Goal: Task Accomplishment & Management: Complete application form

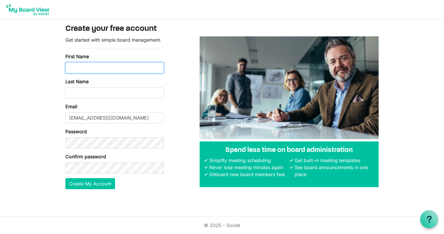
click at [82, 66] on input "First Name" at bounding box center [114, 67] width 99 height 11
type input "Ruth"
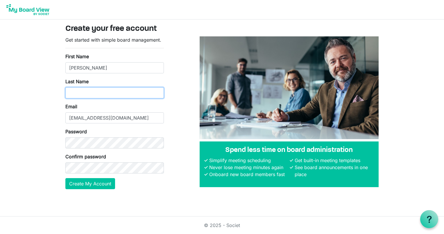
click at [67, 92] on input "Last Name" at bounding box center [114, 92] width 99 height 11
type input "Davies"
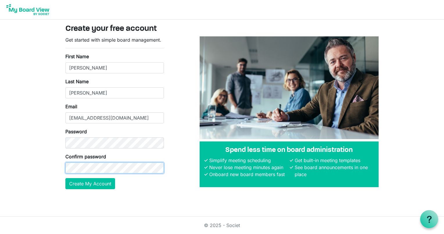
click at [65, 178] on button "Create My Account" at bounding box center [90, 183] width 50 height 11
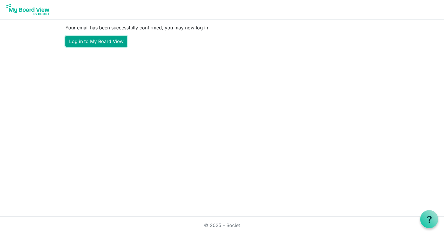
click at [94, 37] on link "Log in to My Board View" at bounding box center [96, 41] width 62 height 11
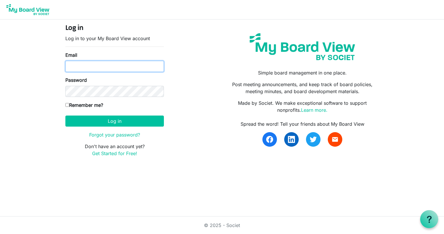
click at [70, 66] on input "Email" at bounding box center [114, 66] width 99 height 11
type input "[EMAIL_ADDRESS][DOMAIN_NAME]"
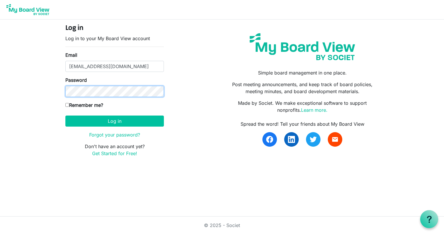
click at [65, 115] on button "Log in" at bounding box center [114, 120] width 99 height 11
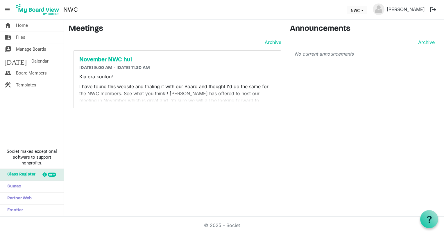
click at [201, 67] on h6 "11/11/2025 9:00 AM - 11/11/2025 11:30 AM" at bounding box center [177, 68] width 196 height 6
click at [190, 74] on p "Kia ora koutou!" at bounding box center [177, 76] width 196 height 7
click at [138, 74] on p "Kia ora koutou!" at bounding box center [177, 76] width 196 height 7
click at [113, 60] on h5 "November NWC hui" at bounding box center [177, 59] width 196 height 7
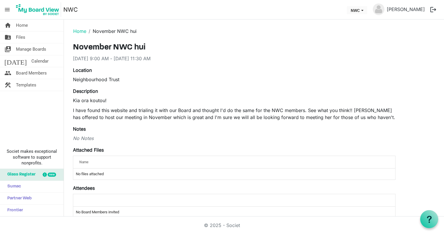
click at [433, 9] on button "logout" at bounding box center [433, 9] width 12 height 12
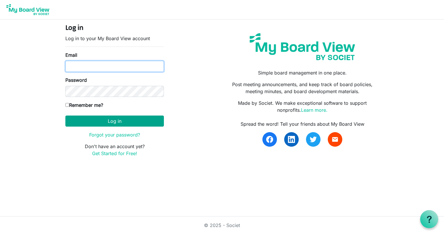
type input "manager@nht.org.nz"
click at [107, 121] on button "Log in" at bounding box center [114, 120] width 99 height 11
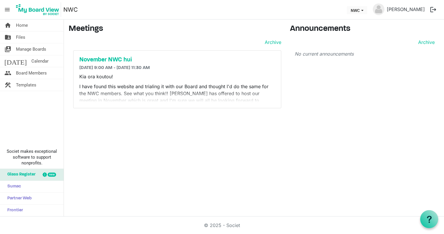
click at [152, 92] on p "I have found this website and trialing it with our Board and thought I'd do the…" at bounding box center [177, 97] width 196 height 28
click at [22, 26] on span "Home" at bounding box center [22, 25] width 12 height 12
click at [20, 38] on span "Files" at bounding box center [20, 37] width 9 height 12
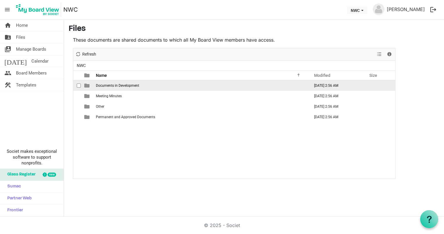
click at [119, 87] on span "Documents in Development" at bounding box center [117, 85] width 43 height 4
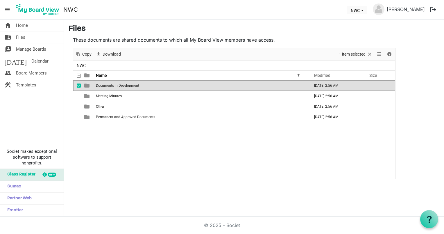
click at [119, 87] on span "Documents in Development" at bounding box center [117, 85] width 43 height 4
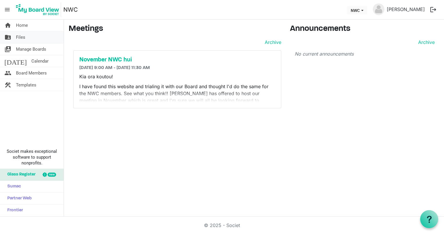
click at [30, 42] on link "folder_shared Files" at bounding box center [32, 37] width 64 height 12
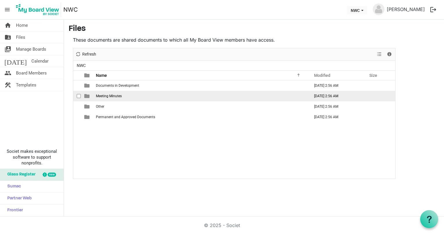
click at [108, 95] on span "Meeting Minutes" at bounding box center [109, 96] width 26 height 4
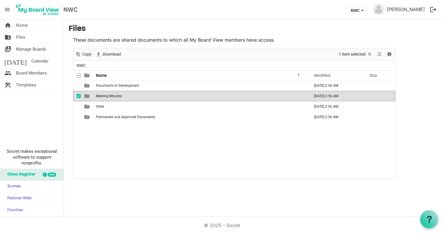
click at [109, 95] on span "Meeting Minutes" at bounding box center [109, 96] width 26 height 4
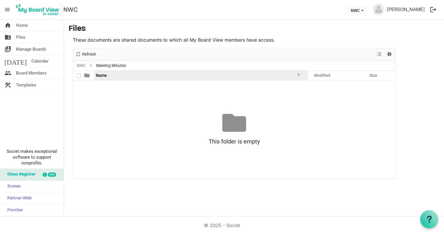
click at [105, 75] on span "Name" at bounding box center [101, 75] width 11 height 5
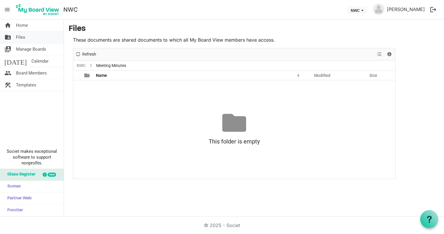
click at [24, 38] on span "Files" at bounding box center [20, 37] width 9 height 12
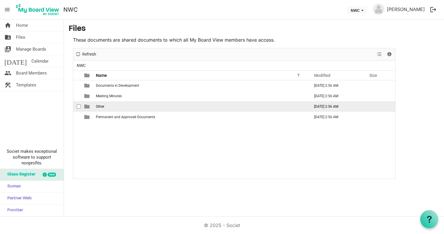
click at [101, 108] on td "Other" at bounding box center [201, 106] width 214 height 10
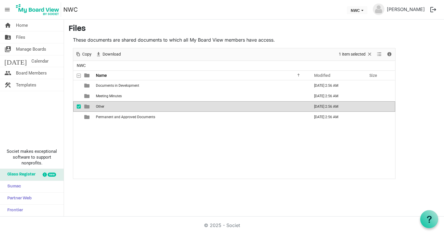
click at [101, 108] on td "Other" at bounding box center [201, 106] width 214 height 10
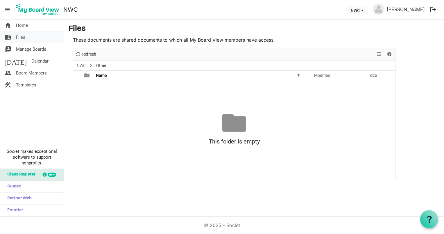
click at [28, 36] on link "folder_shared Files" at bounding box center [32, 37] width 64 height 12
click at [29, 50] on span "Manage Boards" at bounding box center [31, 49] width 30 height 12
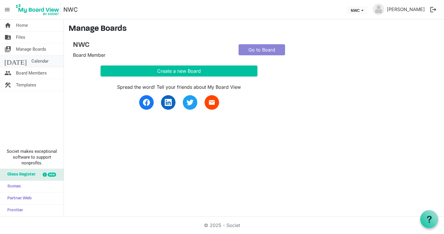
click at [31, 64] on span "Calendar" at bounding box center [39, 61] width 17 height 12
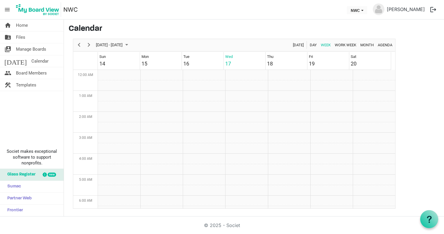
scroll to position [188, 0]
click at [26, 72] on span "Board Members" at bounding box center [31, 73] width 31 height 12
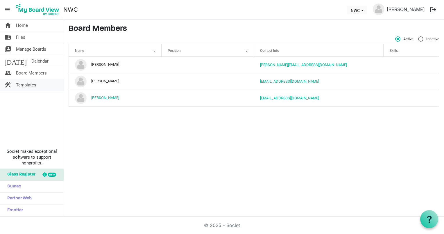
click at [23, 81] on span "Templates" at bounding box center [26, 85] width 20 height 12
